Goal: Transaction & Acquisition: Obtain resource

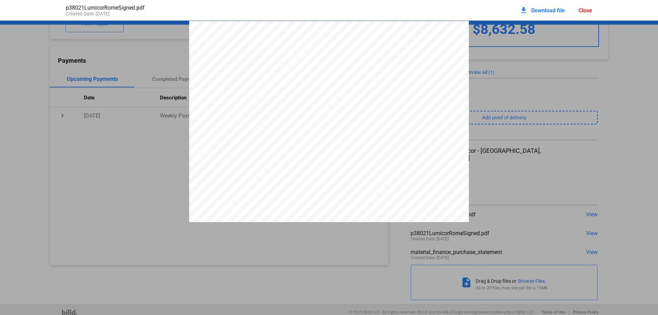
click at [588, 9] on div "Close" at bounding box center [586, 10] width 14 height 7
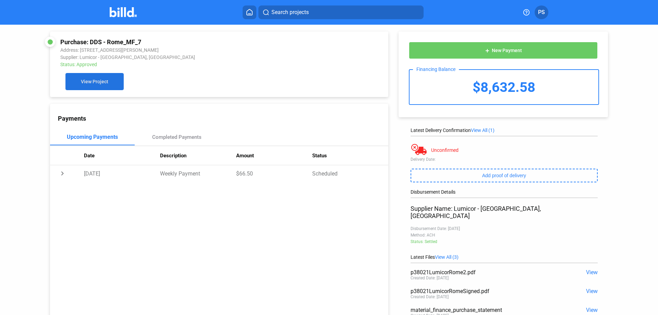
click at [96, 79] on button "View Project" at bounding box center [94, 81] width 58 height 17
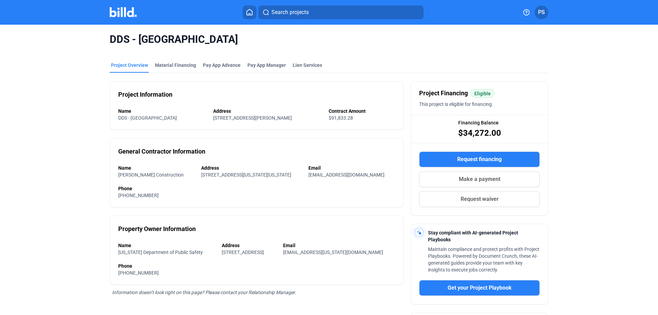
click at [166, 50] on div "DDS - [GEOGRAPHIC_DATA]" at bounding box center [329, 39] width 439 height 29
click at [170, 66] on div "Material Financing" at bounding box center [175, 65] width 41 height 7
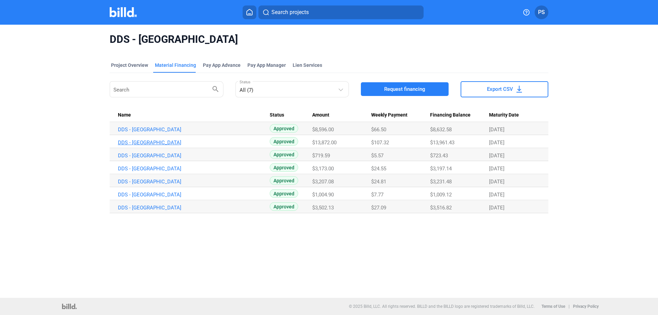
click at [140, 143] on link "DDS - [GEOGRAPHIC_DATA]" at bounding box center [194, 143] width 152 height 6
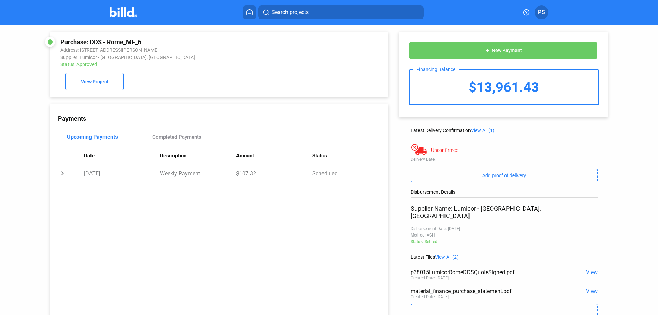
click at [588, 269] on span "View" at bounding box center [592, 272] width 12 height 7
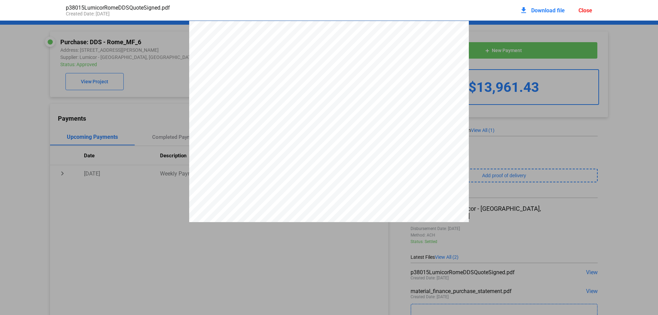
click at [538, 8] on span "Download file" at bounding box center [548, 10] width 34 height 7
